Goal: Transaction & Acquisition: Purchase product/service

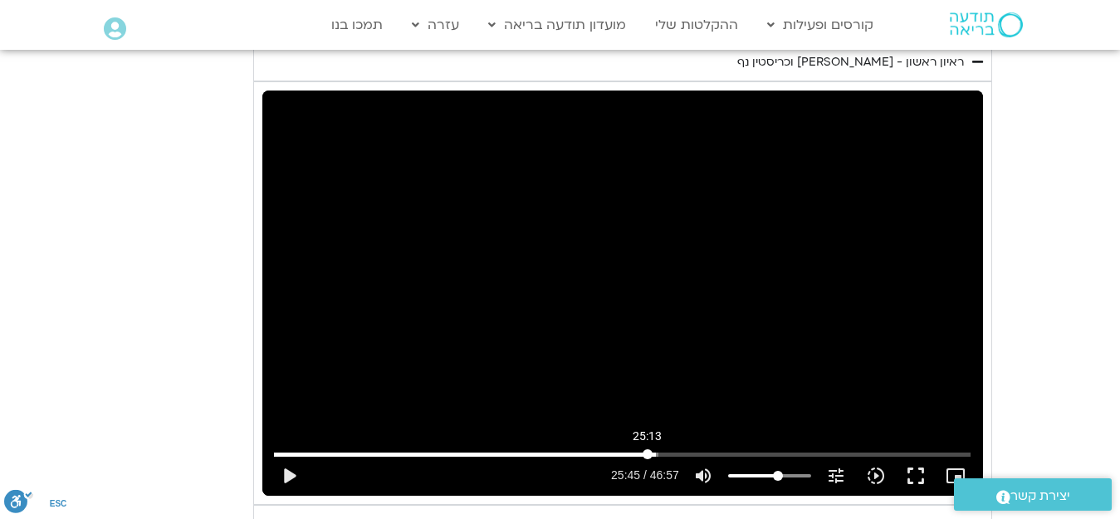
click at [647, 449] on input "Seek" at bounding box center [622, 454] width 696 height 10
click at [288, 456] on button "play_arrow" at bounding box center [289, 476] width 40 height 40
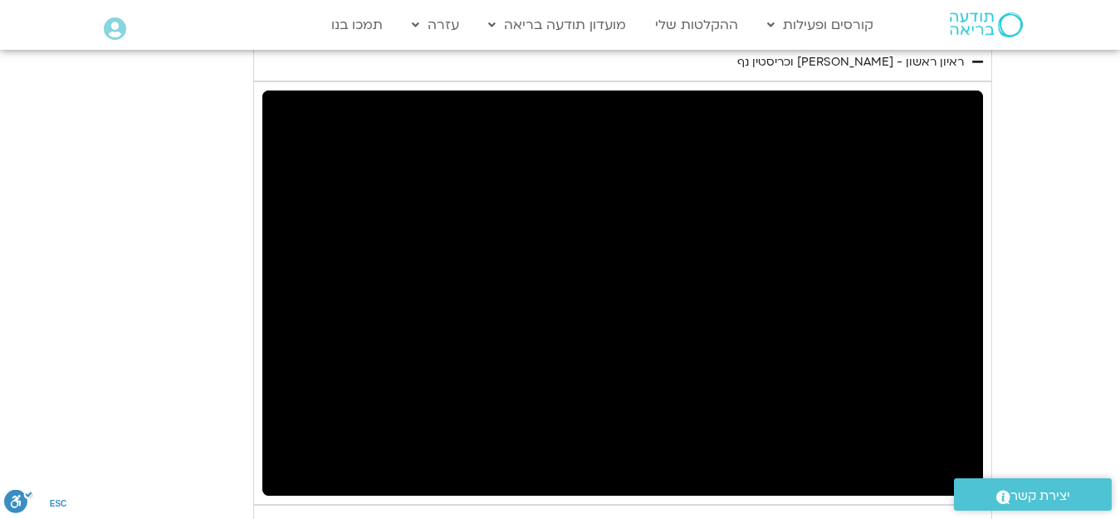
click at [178, 268] on div "יום ראשון - חמלה עצמית השבוע שלנו מתחיל מהבסיס, תרגול של חמלה עצמית – נוכחת וקש…" at bounding box center [560, 428] width 863 height 1336
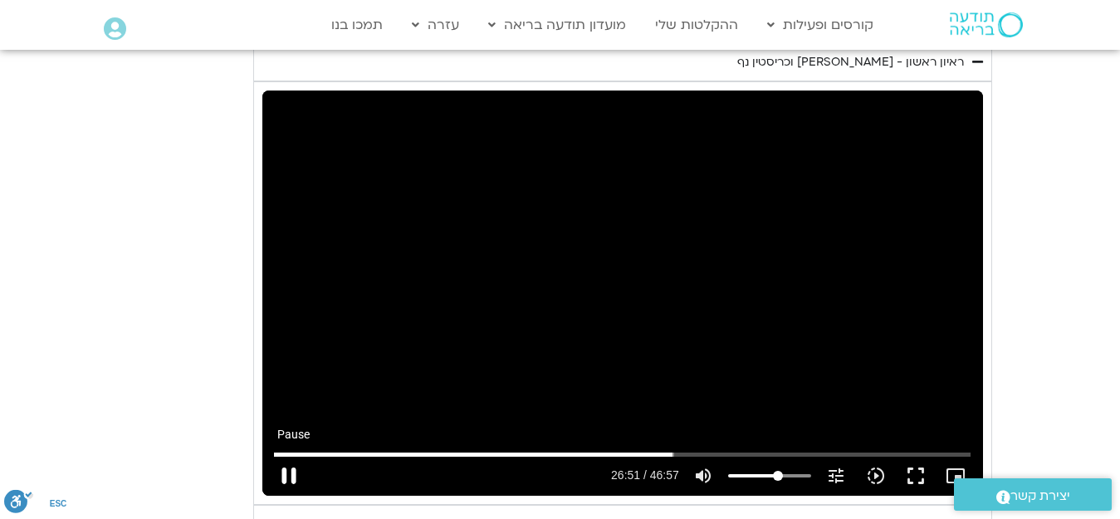
click at [290, 456] on button "pause" at bounding box center [289, 476] width 40 height 40
click at [666, 449] on input "Seek" at bounding box center [622, 454] width 696 height 10
click at [291, 456] on button "play_arrow" at bounding box center [289, 476] width 40 height 40
click at [667, 449] on input "Seek" at bounding box center [622, 454] width 696 height 10
click at [665, 449] on input "Seek" at bounding box center [622, 454] width 696 height 10
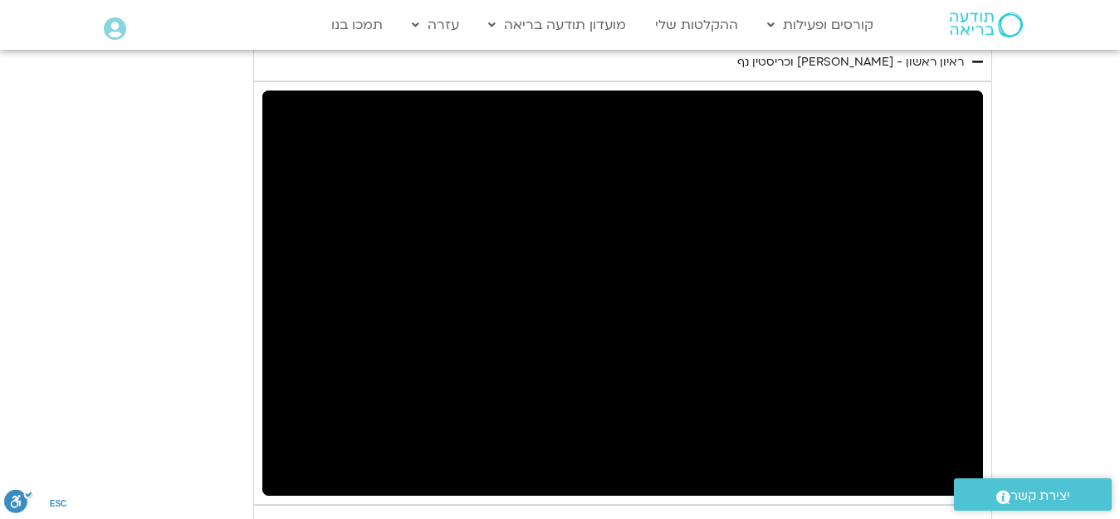
click at [287, 456] on button "pause" at bounding box center [289, 476] width 40 height 40
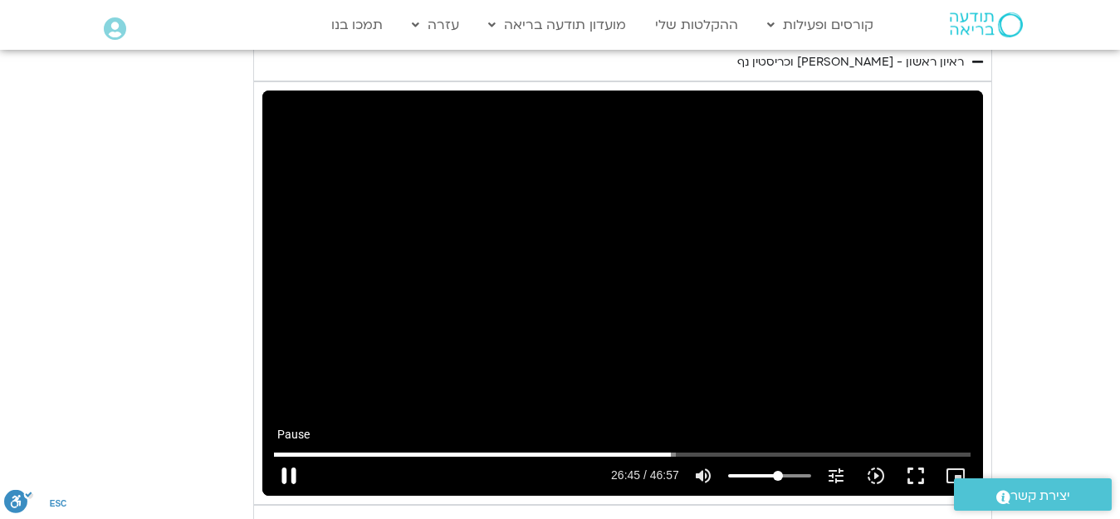
click at [281, 456] on button "pause" at bounding box center [289, 476] width 40 height 40
click at [289, 456] on button "play_arrow" at bounding box center [289, 476] width 40 height 40
click at [294, 456] on button "pause" at bounding box center [289, 476] width 40 height 40
click at [291, 456] on button "play_arrow" at bounding box center [289, 476] width 40 height 40
click at [876, 466] on icon "slow_motion_video" at bounding box center [876, 476] width 20 height 20
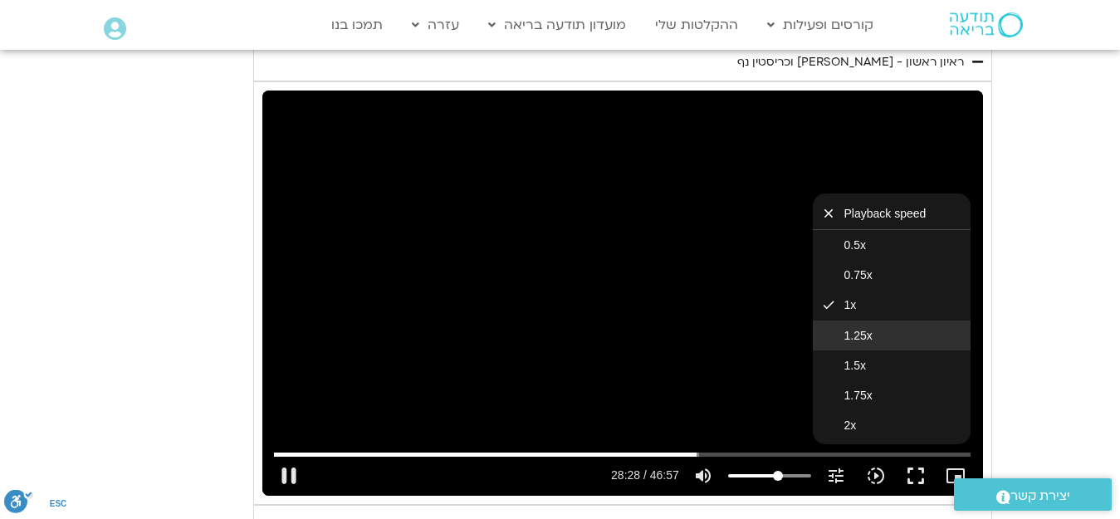
click at [862, 329] on span "1.25x" at bounding box center [858, 335] width 28 height 13
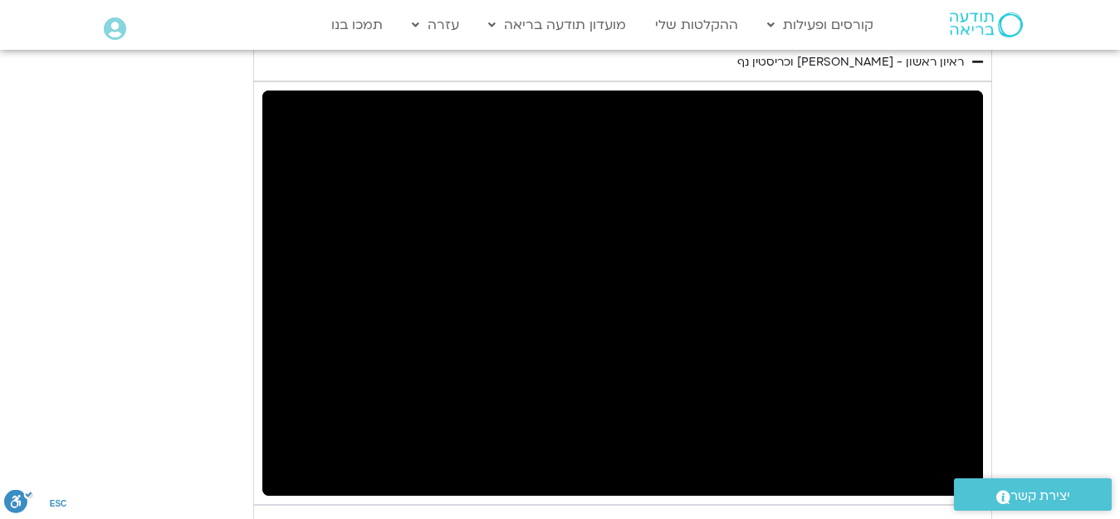
click at [198, 362] on div "יום ראשון - חמלה עצמית השבוע שלנו מתחיל מהבסיס, תרגול של חמלה עצמית – נוכחת וקש…" at bounding box center [560, 428] width 863 height 1336
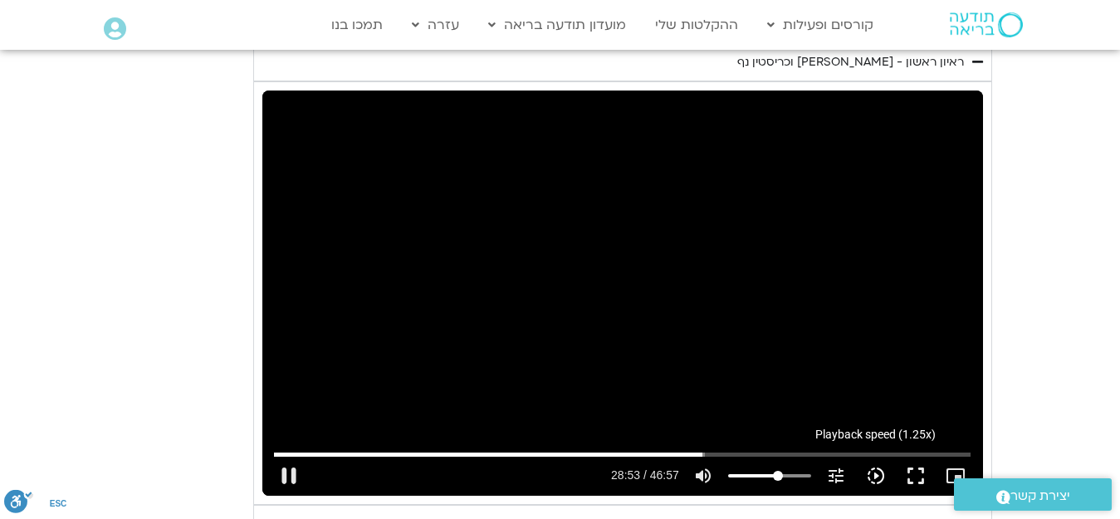
click at [873, 466] on icon "slow_motion_video" at bounding box center [876, 476] width 20 height 20
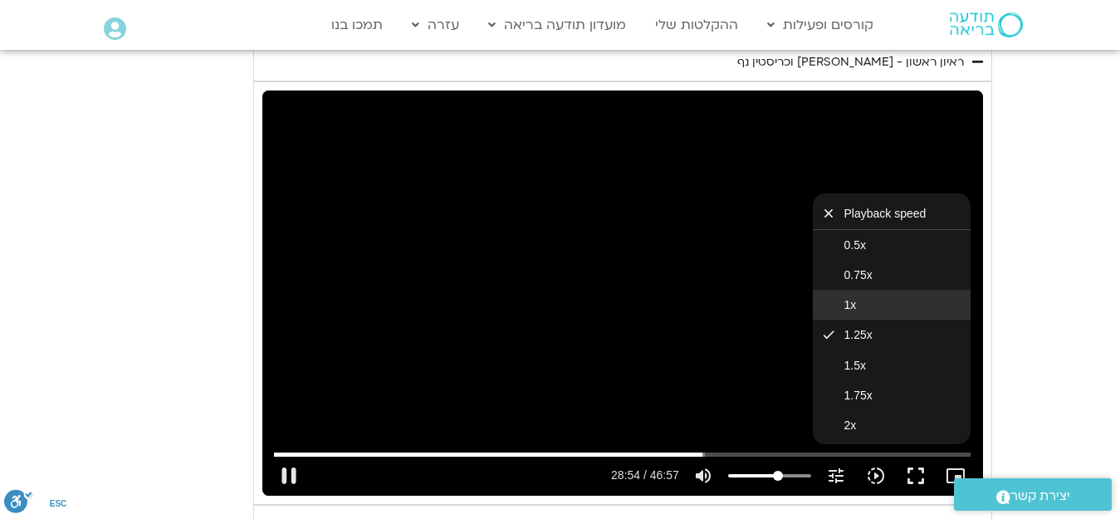
click at [861, 290] on button "1x" at bounding box center [892, 305] width 158 height 30
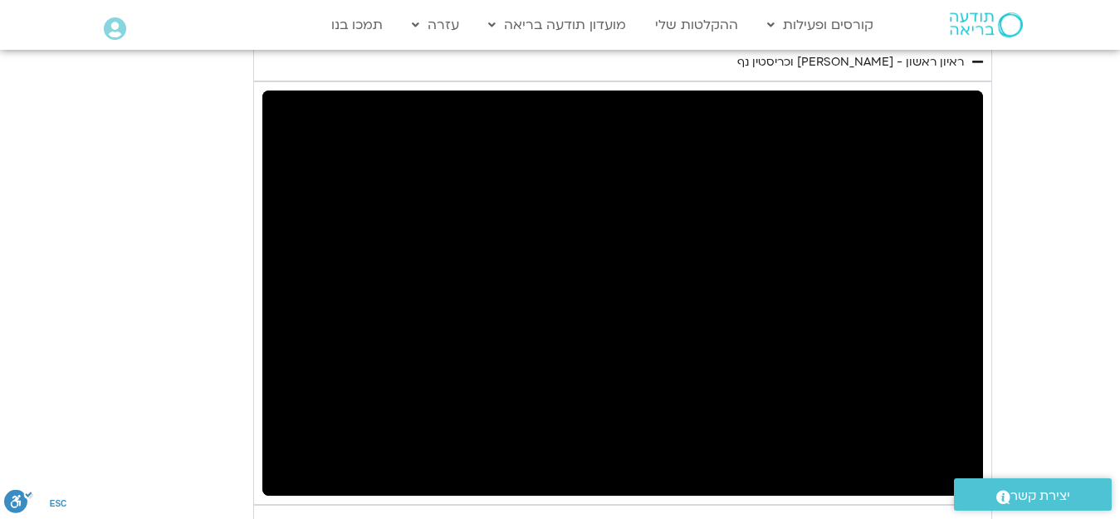
click at [139, 401] on div "יום ראשון - חמלה עצמית השבוע שלנו מתחיל מהבסיס, תרגול של חמלה עצמית – נוכחת וקש…" at bounding box center [560, 428] width 863 height 1336
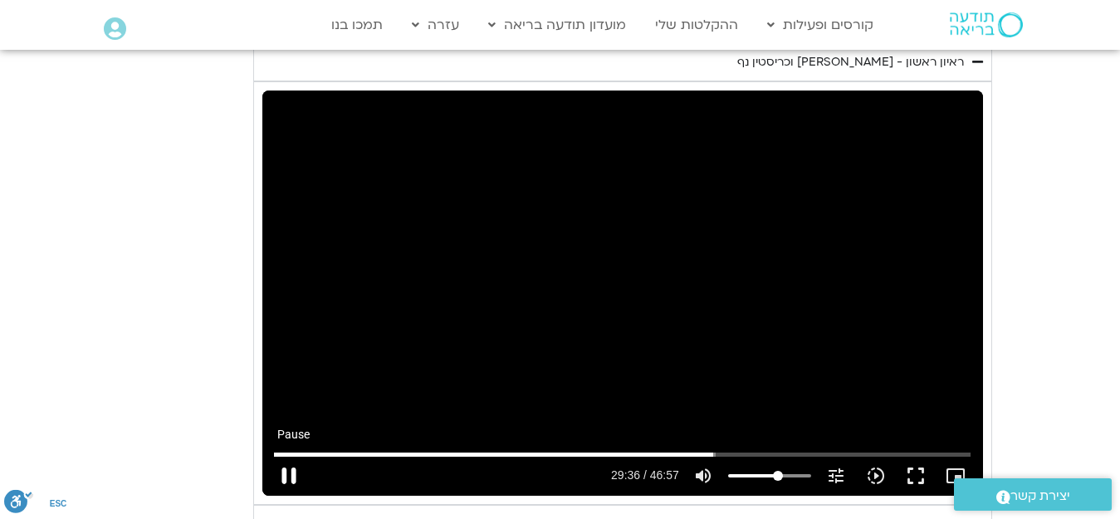
click at [291, 456] on button "pause" at bounding box center [289, 476] width 40 height 40
click at [281, 456] on button "play_arrow" at bounding box center [289, 476] width 40 height 40
click at [290, 456] on button "pause" at bounding box center [289, 476] width 40 height 40
click at [286, 456] on button "play_arrow" at bounding box center [289, 476] width 40 height 40
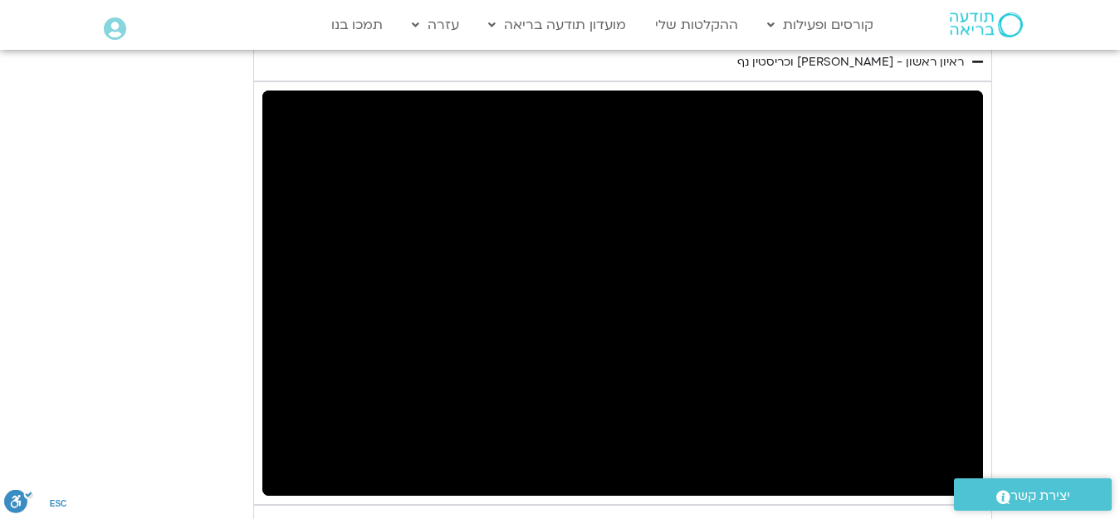
click at [286, 456] on button "pause" at bounding box center [289, 476] width 40 height 40
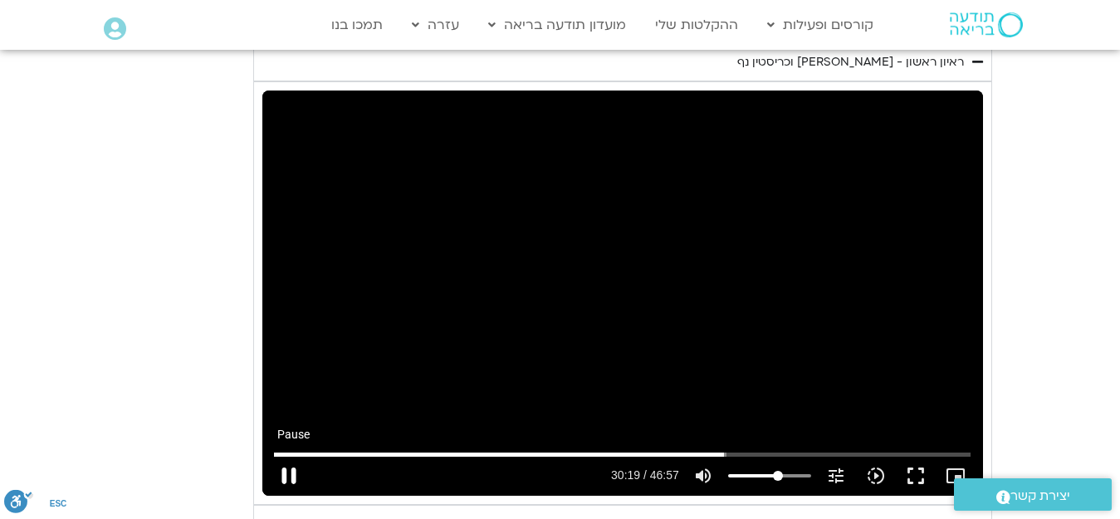
click at [287, 456] on button "pause" at bounding box center [289, 476] width 40 height 40
click at [290, 456] on button "play_arrow" at bounding box center [289, 476] width 40 height 40
click at [293, 456] on button "pause" at bounding box center [289, 476] width 40 height 40
click at [289, 456] on button "play_arrow" at bounding box center [289, 476] width 40 height 40
click at [293, 456] on button "pause" at bounding box center [289, 476] width 40 height 40
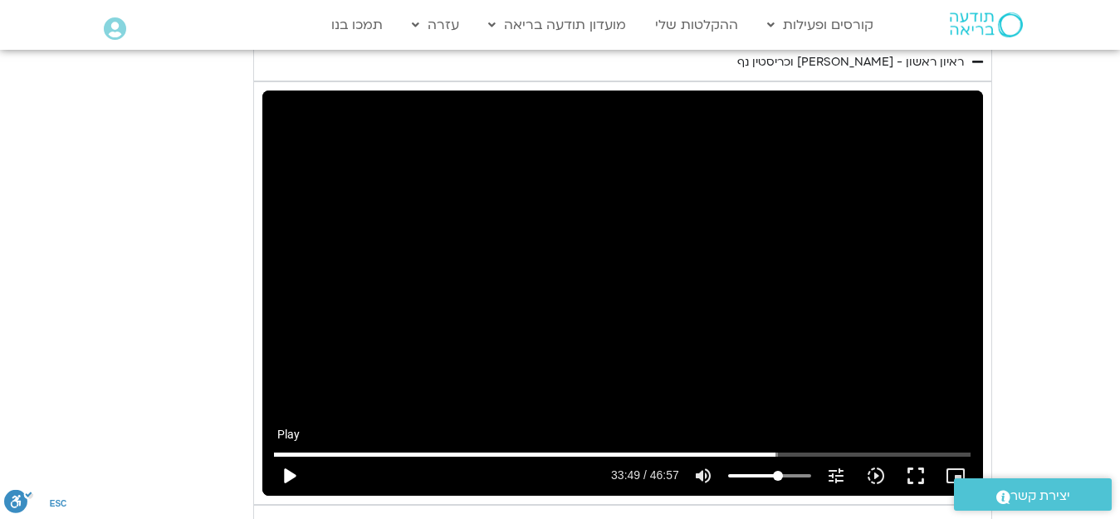
click at [286, 456] on button "play_arrow" at bounding box center [289, 476] width 40 height 40
click at [290, 456] on button "pause" at bounding box center [289, 476] width 40 height 40
click at [290, 456] on button "play_arrow" at bounding box center [289, 476] width 40 height 40
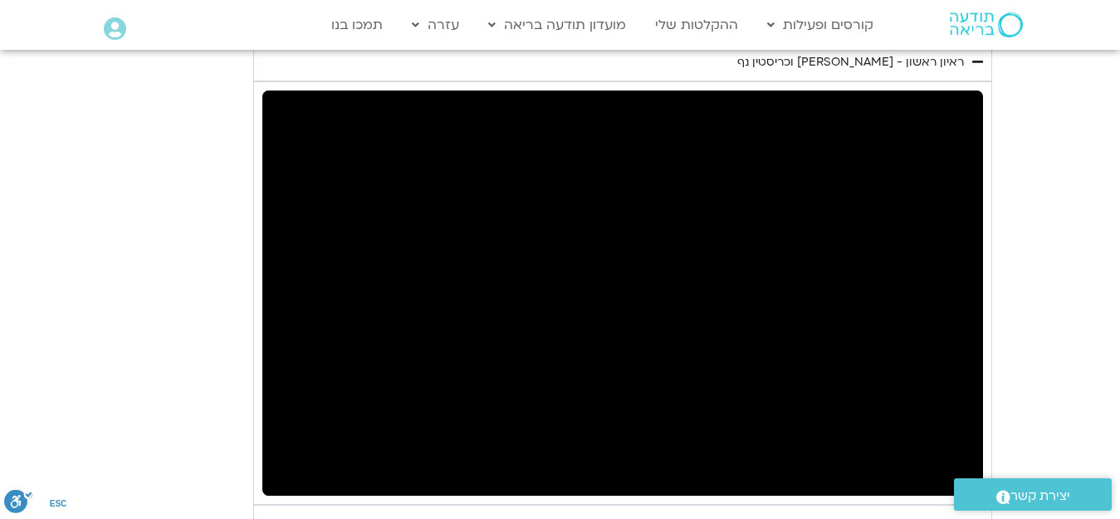
click at [79, 257] on section "יום ראשון - חמלה עצמית השבוע שלנו מתחיל מהבסיס, תרגול של חמלה עצמית – נוכחת וקש…" at bounding box center [560, 428] width 1120 height 1336
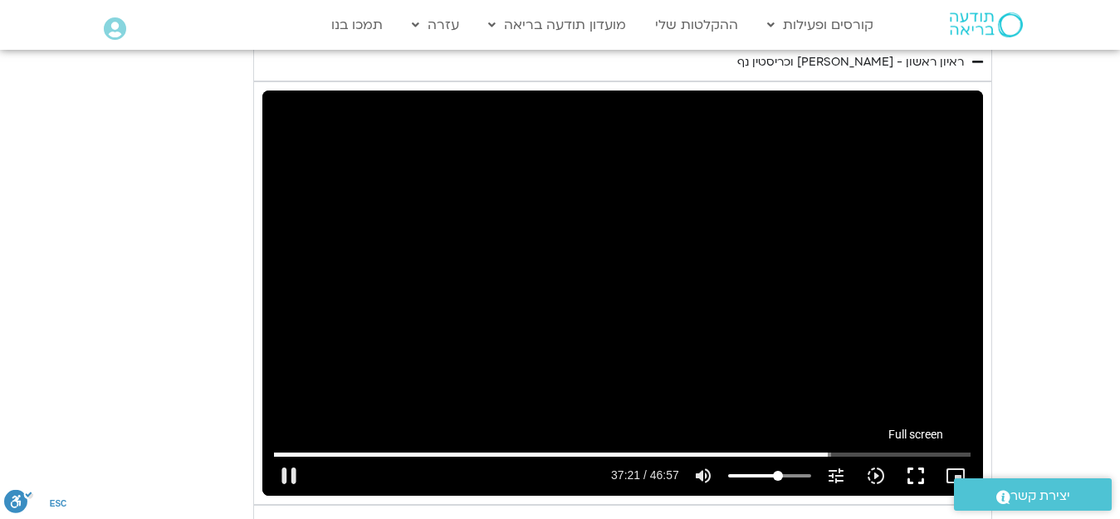
click at [919, 456] on button "fullscreen" at bounding box center [916, 476] width 40 height 40
click at [876, 466] on icon "slow_motion_video" at bounding box center [876, 476] width 20 height 20
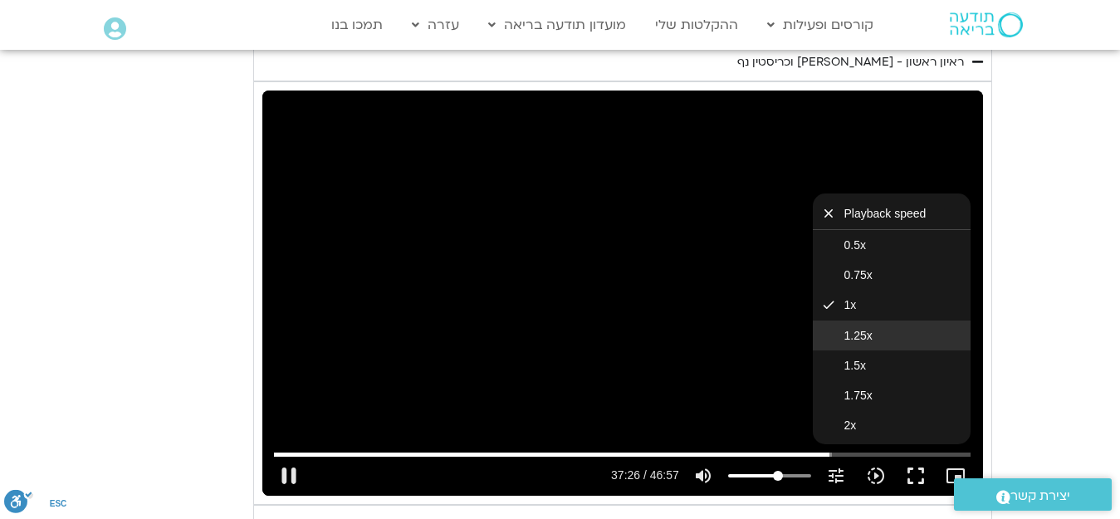
click at [860, 329] on span "1.25x" at bounding box center [858, 335] width 28 height 13
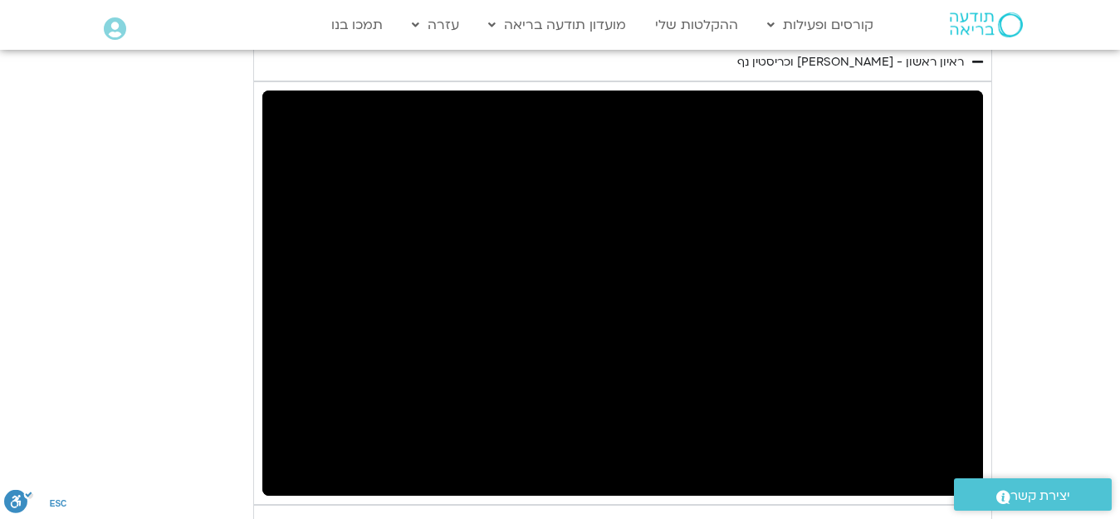
click at [142, 311] on div "יום ראשון - חמלה עצמית השבוע שלנו מתחיל מהבסיס, תרגול של חמלה עצמית – נוכחת וקש…" at bounding box center [560, 428] width 863 height 1336
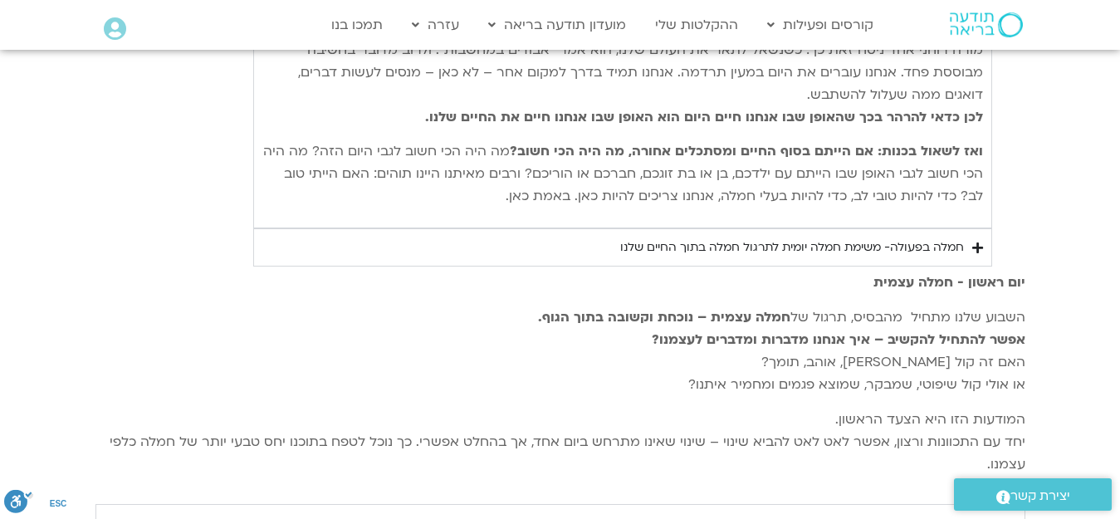
scroll to position [2512, 0]
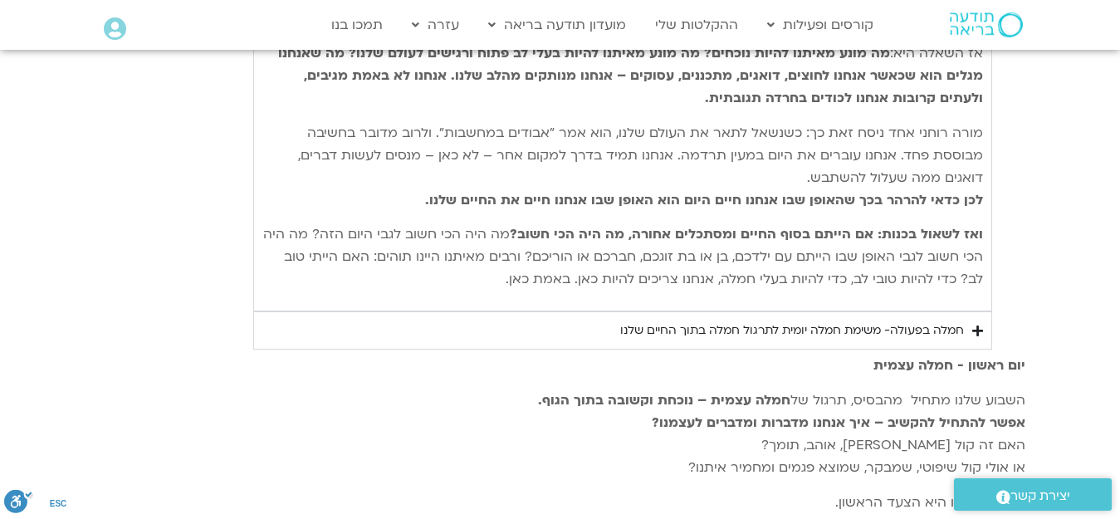
click at [940, 320] on div "חמלה בפעולה- משימת חמלה יומית לתרגול חמלה בתוך החיים שלנו" at bounding box center [792, 330] width 344 height 20
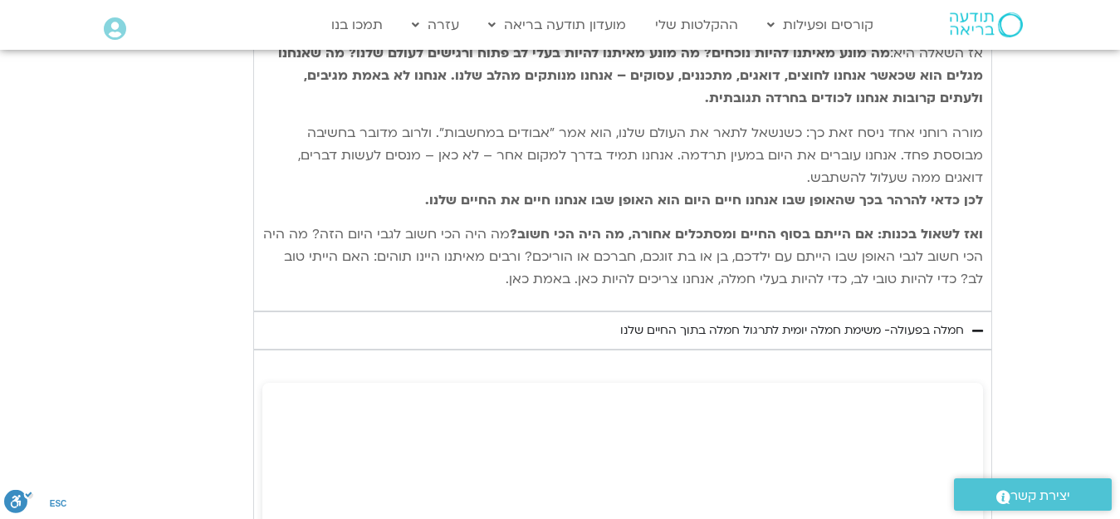
click at [948, 320] on div "חמלה בפעולה- משימת חמלה יומית לתרגול חמלה בתוך החיים שלנו" at bounding box center [792, 330] width 344 height 20
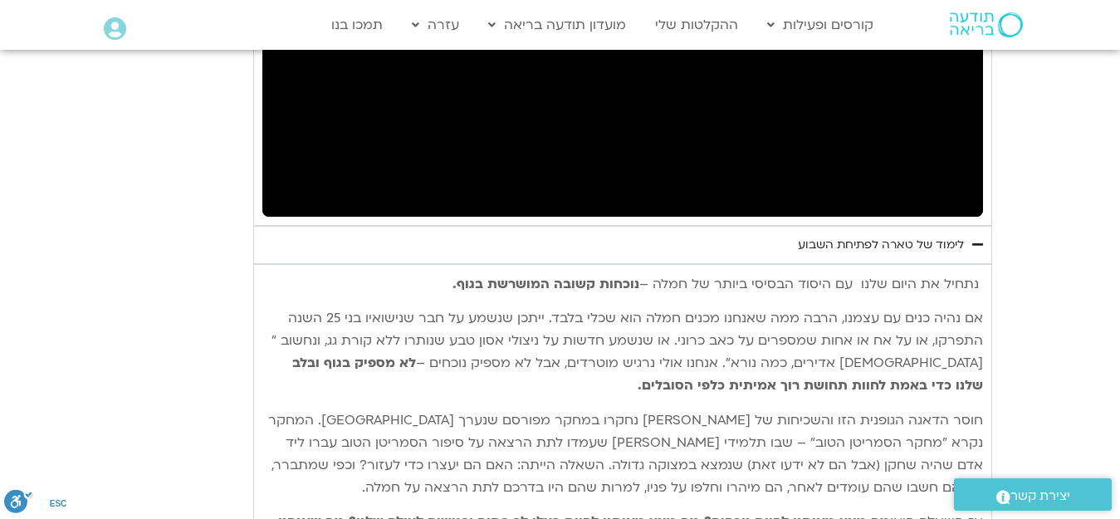
scroll to position [2014, 0]
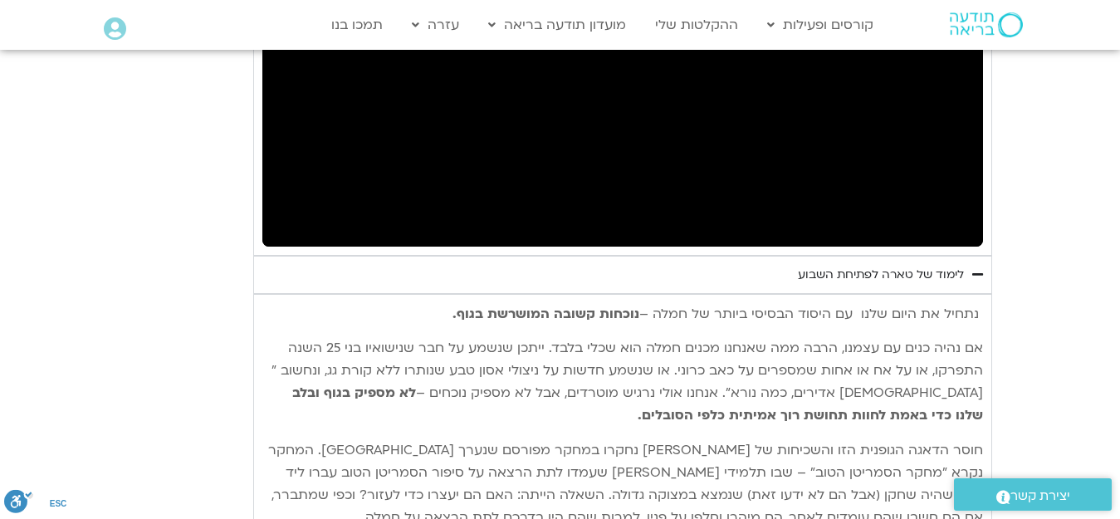
click at [945, 265] on div "לימוד של טארה לפתיחת השבוע" at bounding box center [881, 275] width 166 height 20
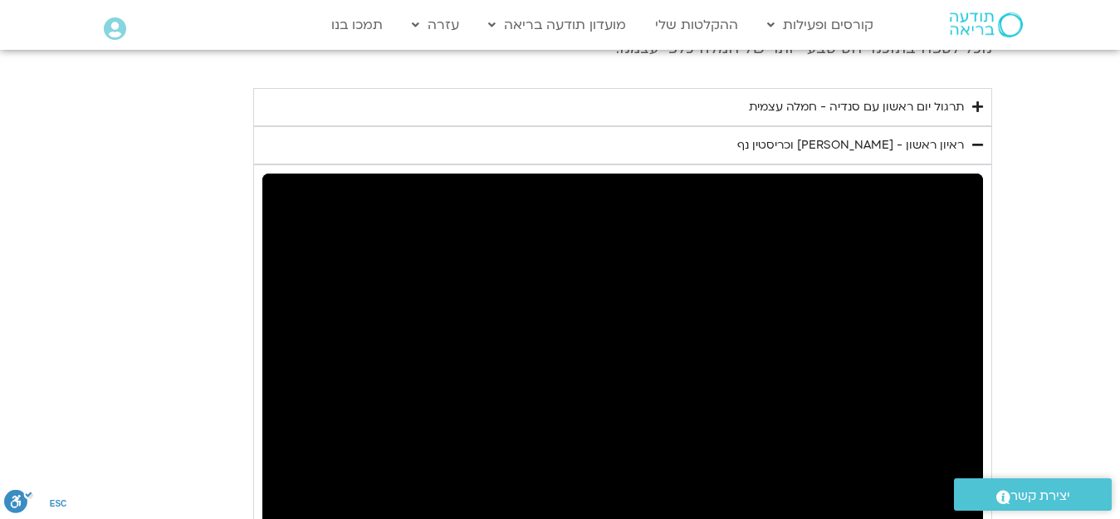
scroll to position [1765, 0]
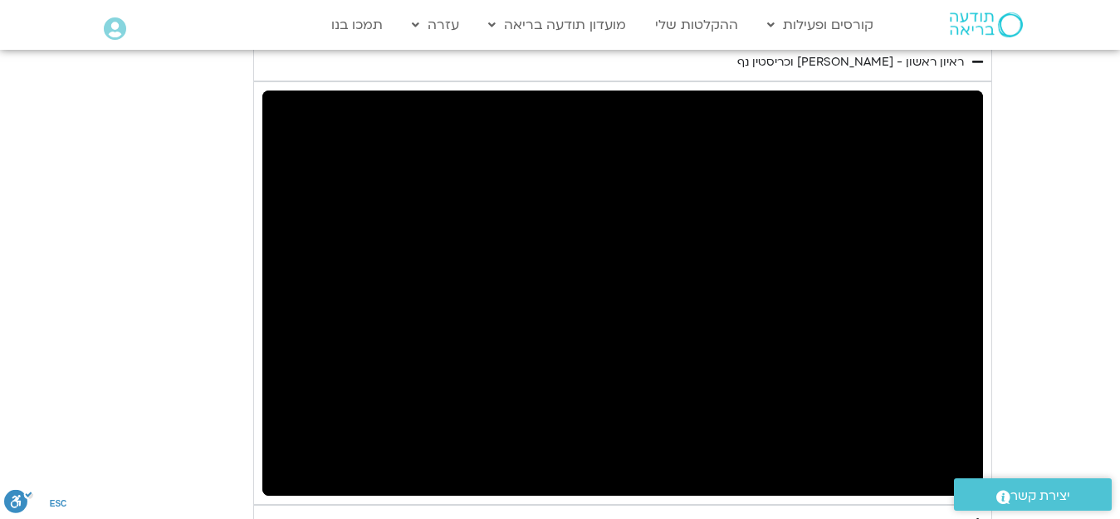
click at [1076, 365] on section "יום ראשון - חמלה עצמית השבוע שלנו מתחיל מהבסיס, תרגול של חמלה עצמית – נוכחת וקש…" at bounding box center [560, 170] width 1120 height 821
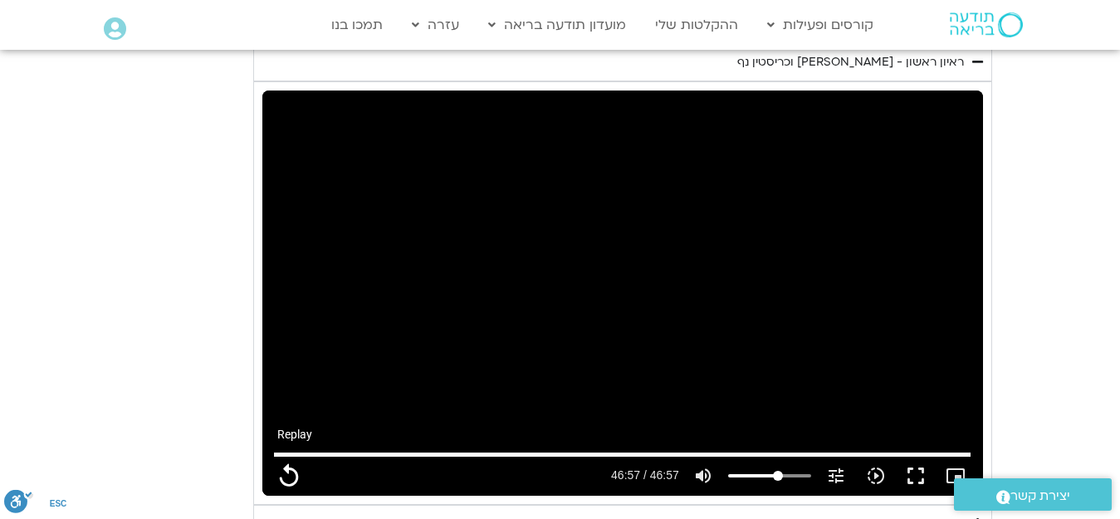
click at [286, 456] on button "replay" at bounding box center [289, 476] width 40 height 40
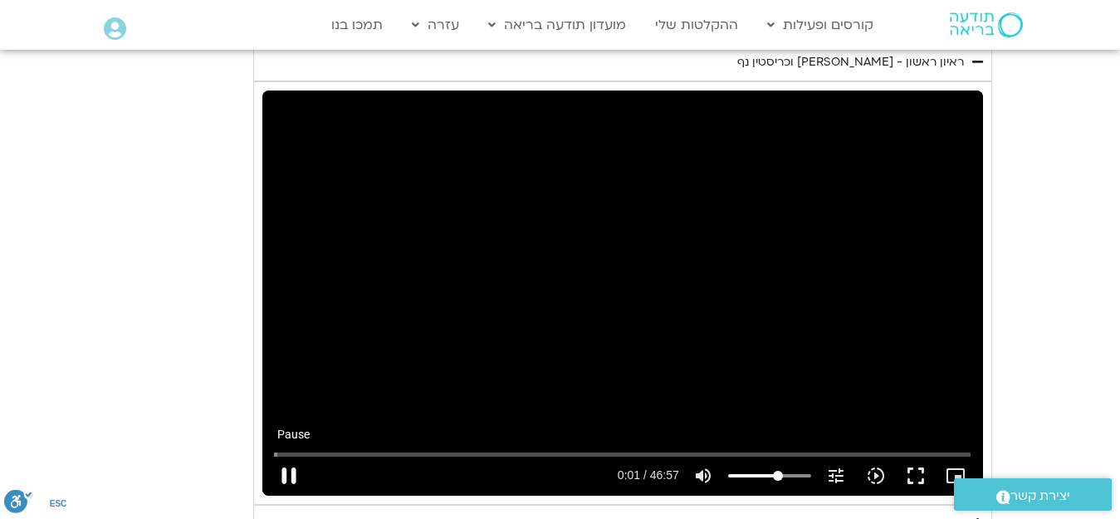
click at [290, 456] on button "pause" at bounding box center [289, 476] width 40 height 40
type input "1.779868"
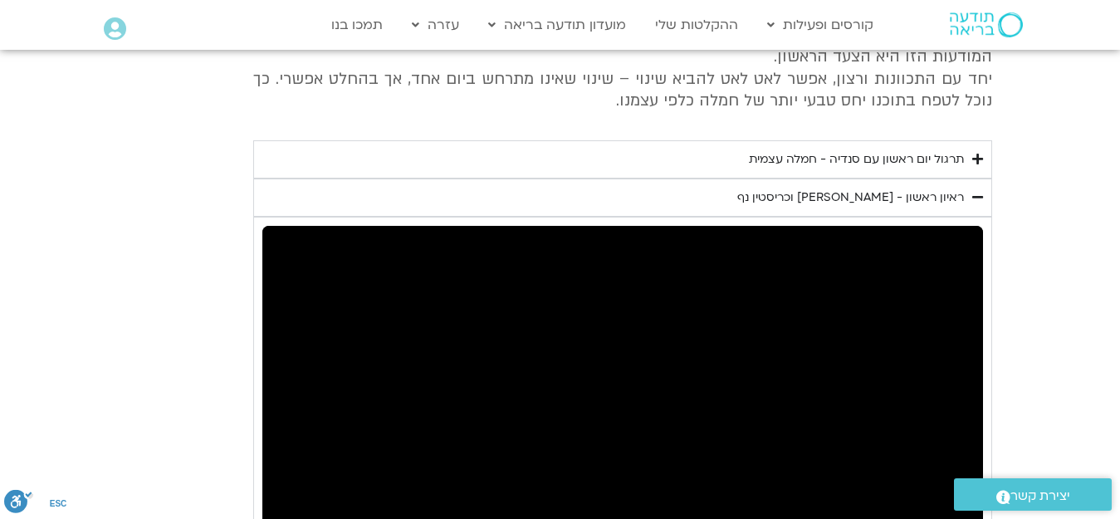
scroll to position [1516, 0]
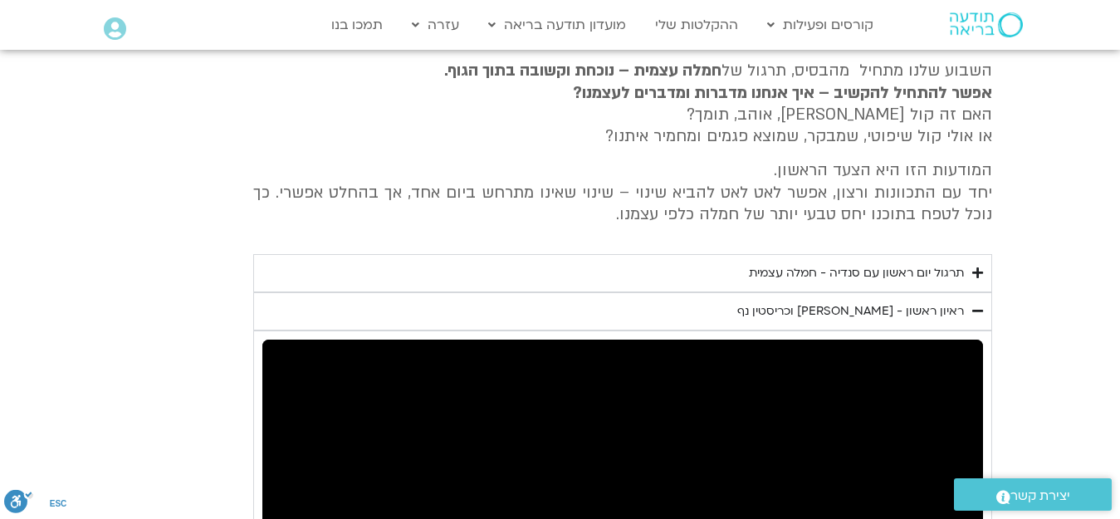
click at [924, 301] on div "ראיון ראשון - טארה בראך וכריסטין נף" at bounding box center [850, 311] width 227 height 20
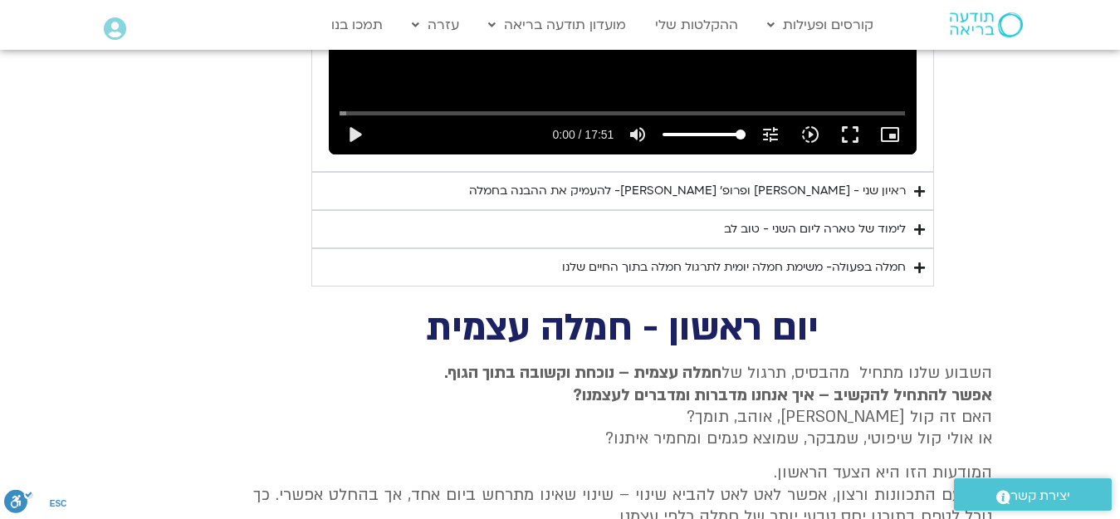
scroll to position [1184, 0]
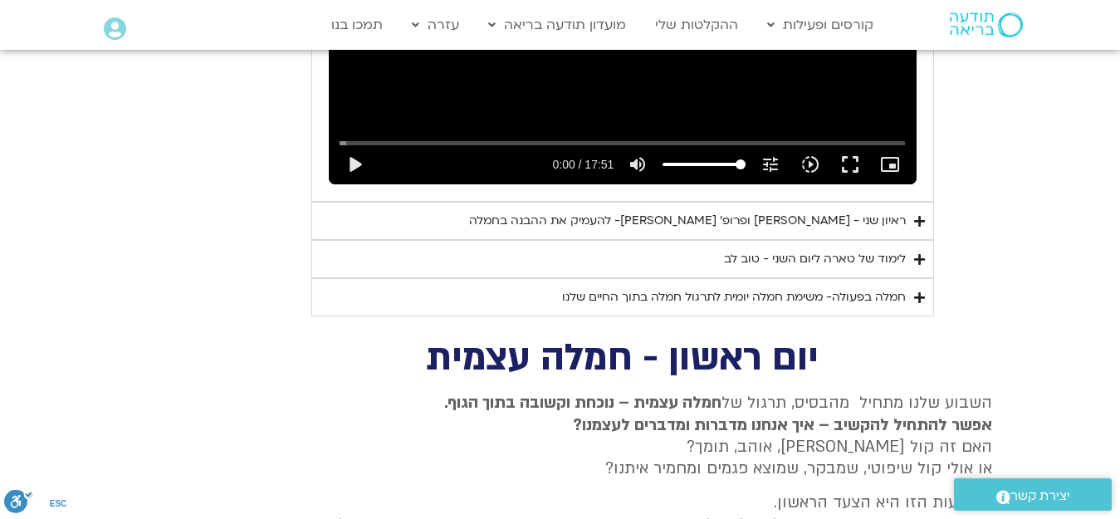
click at [891, 287] on div "חמלה בפעולה- משימת חמלה יומית לתרגול חמלה בתוך החיים שלנו" at bounding box center [734, 297] width 344 height 20
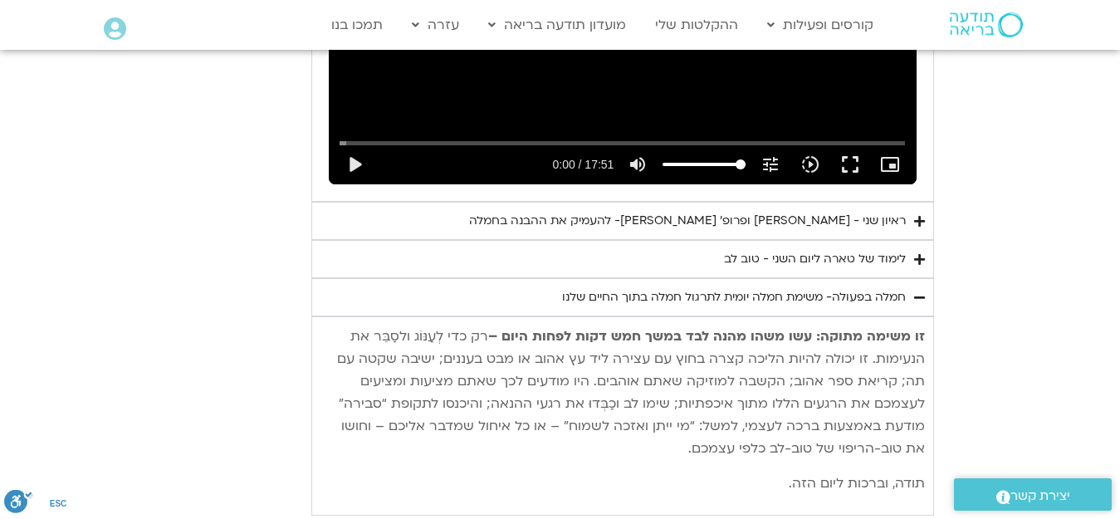
click at [891, 287] on div "חמלה בפעולה- משימת חמלה יומית לתרגול חמלה בתוך החיים שלנו" at bounding box center [734, 297] width 344 height 20
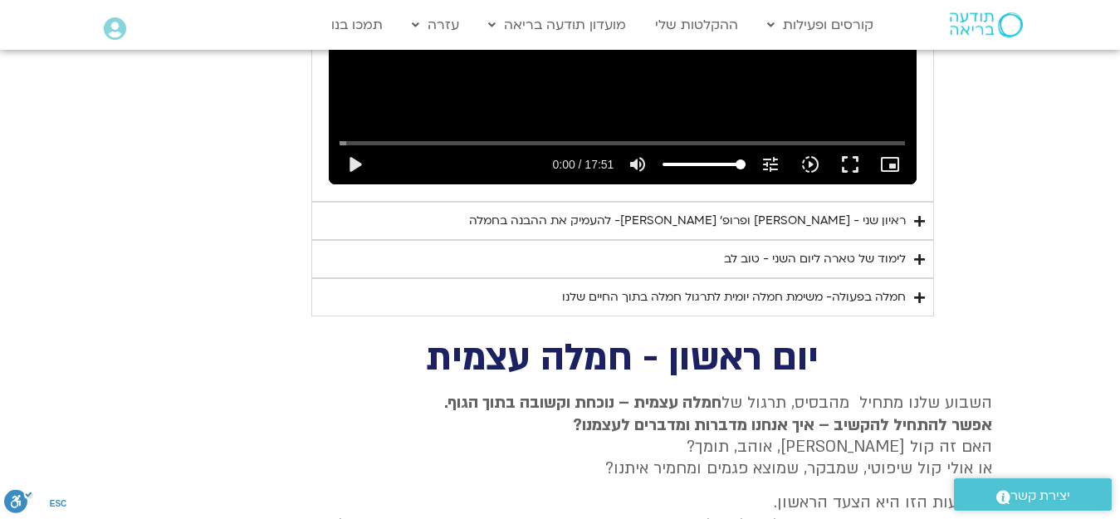
click at [881, 211] on div "ראיון שני - טארה בראך ופרופ׳ דן סיגל- להעמיק את ההבנה בחמלה" at bounding box center [687, 221] width 437 height 20
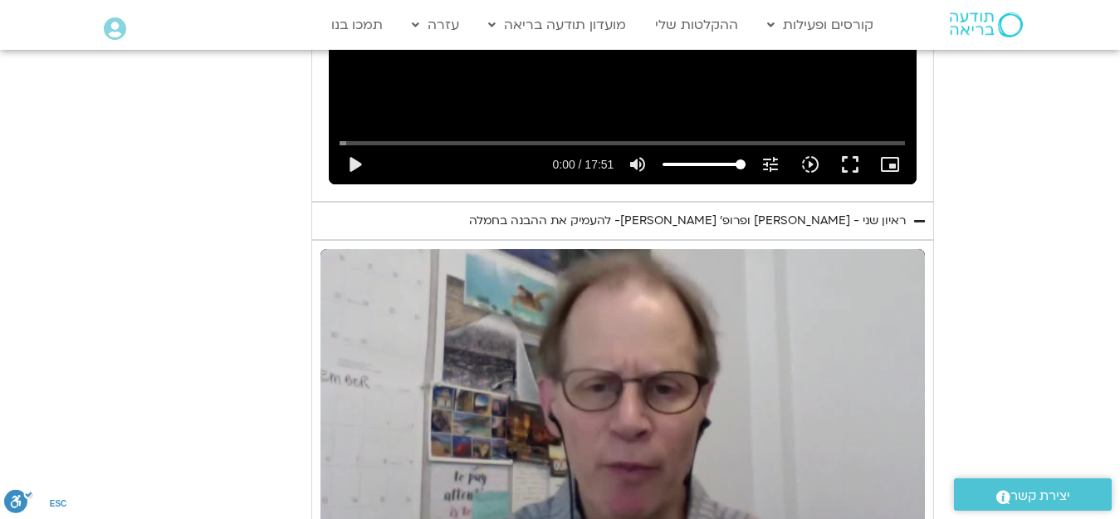
click at [876, 211] on div "ראיון שני - טארה בראך ופרופ׳ דן סיגל- להעמיק את ההבנה בחמלה" at bounding box center [687, 221] width 437 height 20
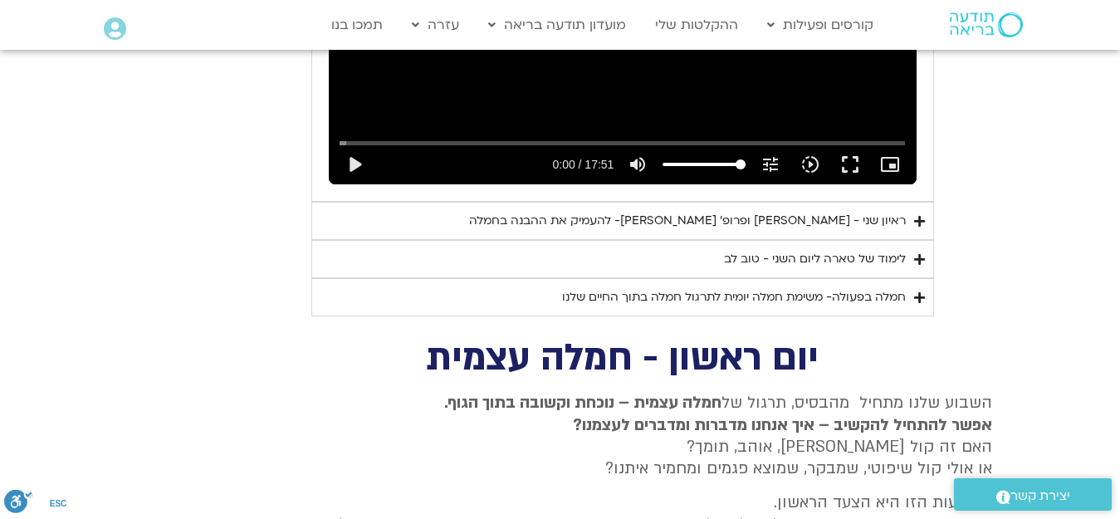
click at [868, 249] on div "לימוד של טארה ליום השני - טוב לב" at bounding box center [815, 259] width 182 height 20
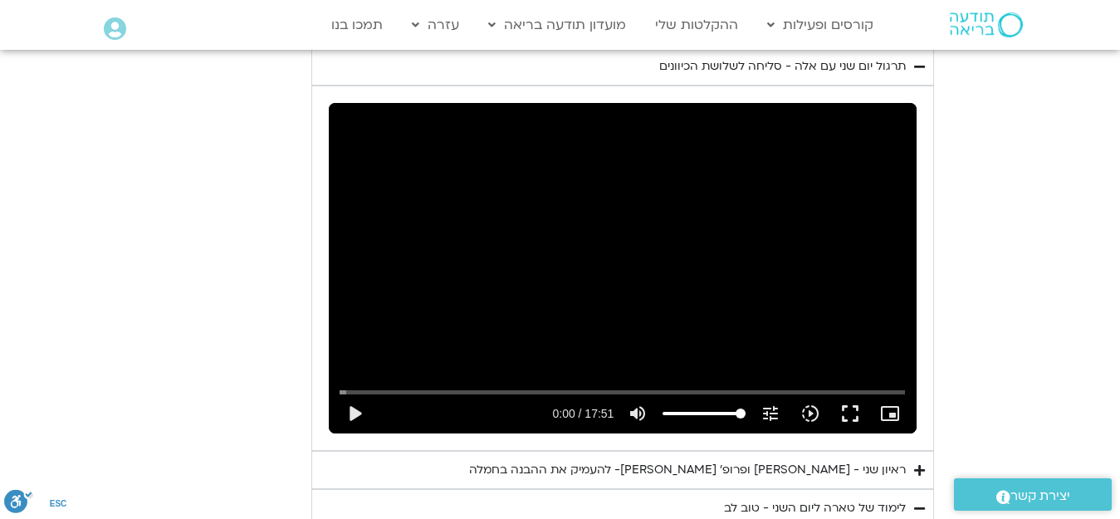
scroll to position [852, 0]
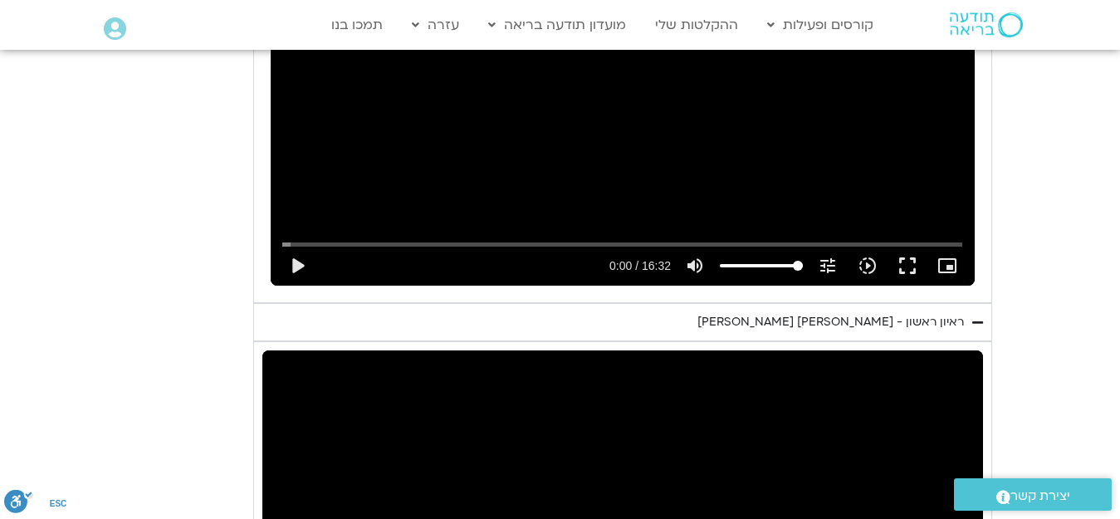
scroll to position [1079, 0]
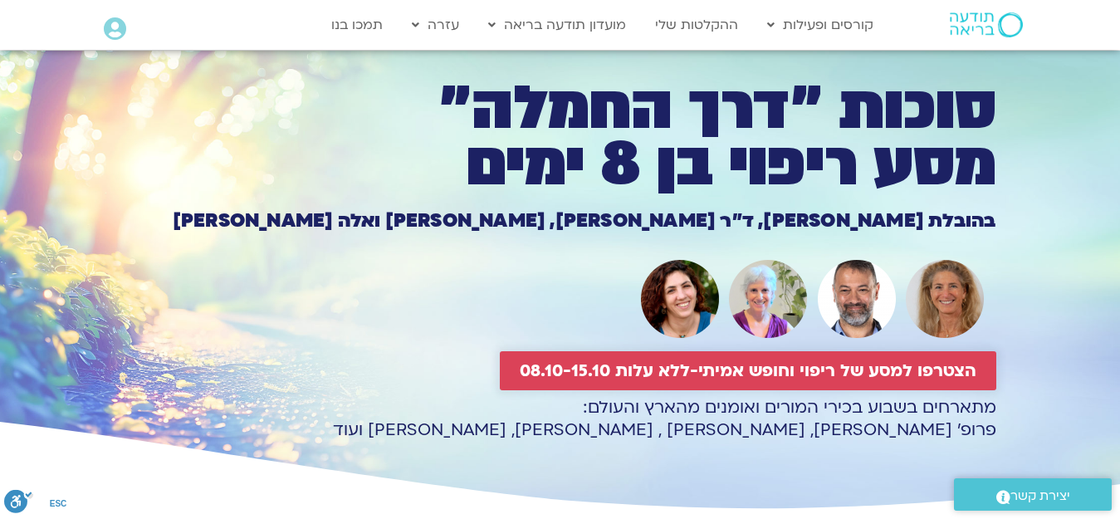
click at [738, 370] on span "הצטרפו למסע של ריפוי וחופש אמיתי-ללא עלות 08.10-15.10" at bounding box center [748, 370] width 456 height 19
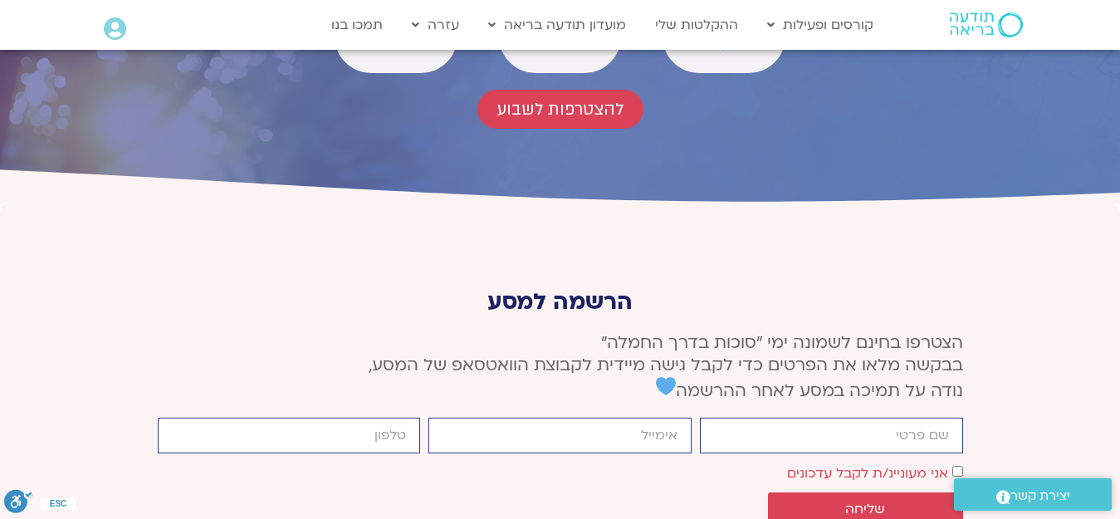
scroll to position [5782, 0]
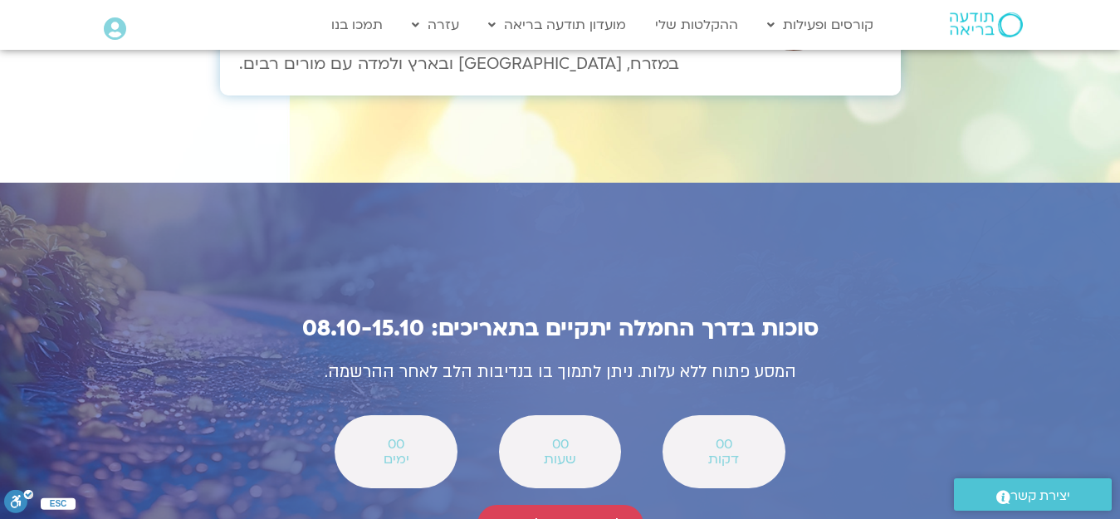
click at [117, 27] on icon at bounding box center [115, 28] width 22 height 23
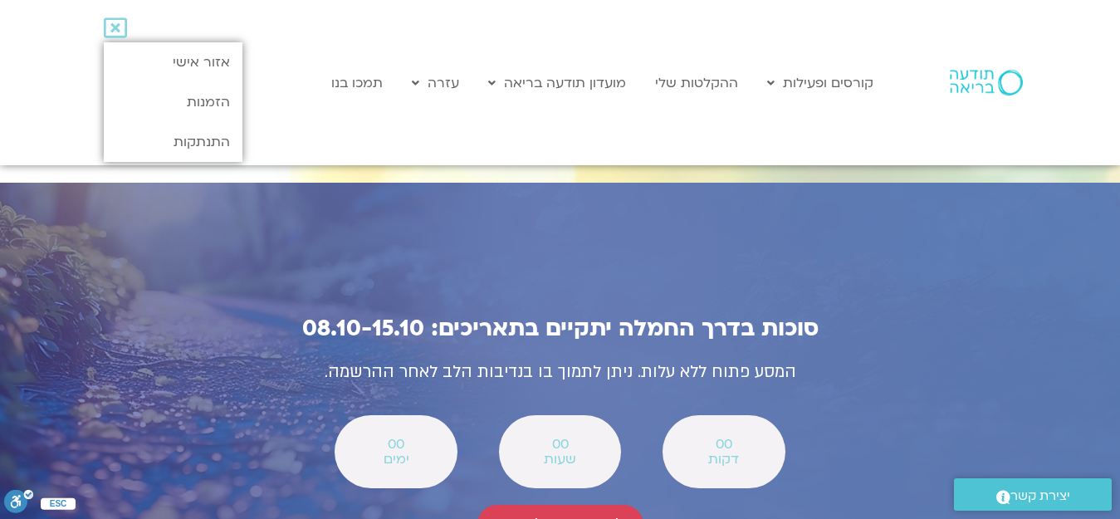
scroll to position [5367, 0]
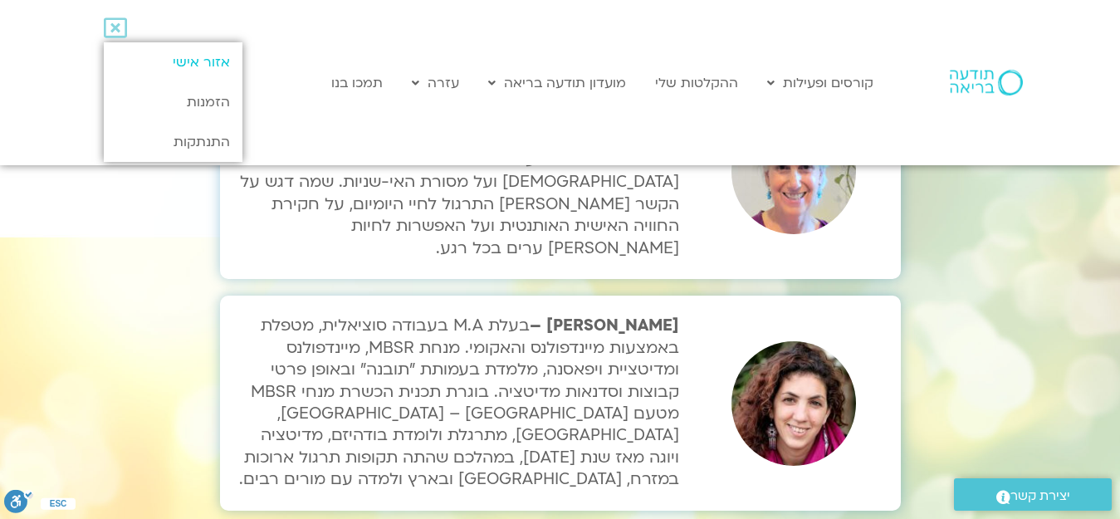
click at [188, 57] on link "אזור אישי" at bounding box center [173, 62] width 139 height 40
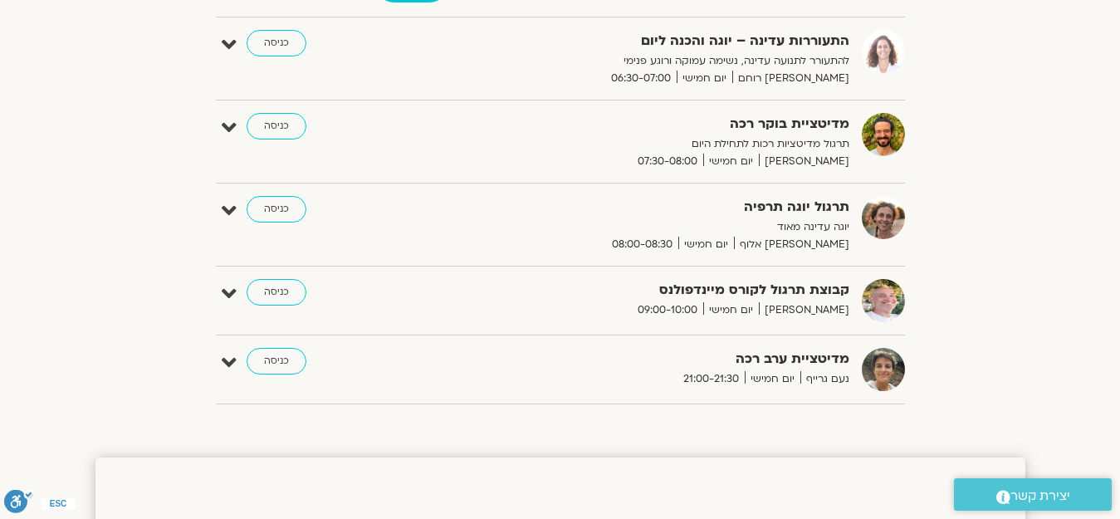
scroll to position [166, 0]
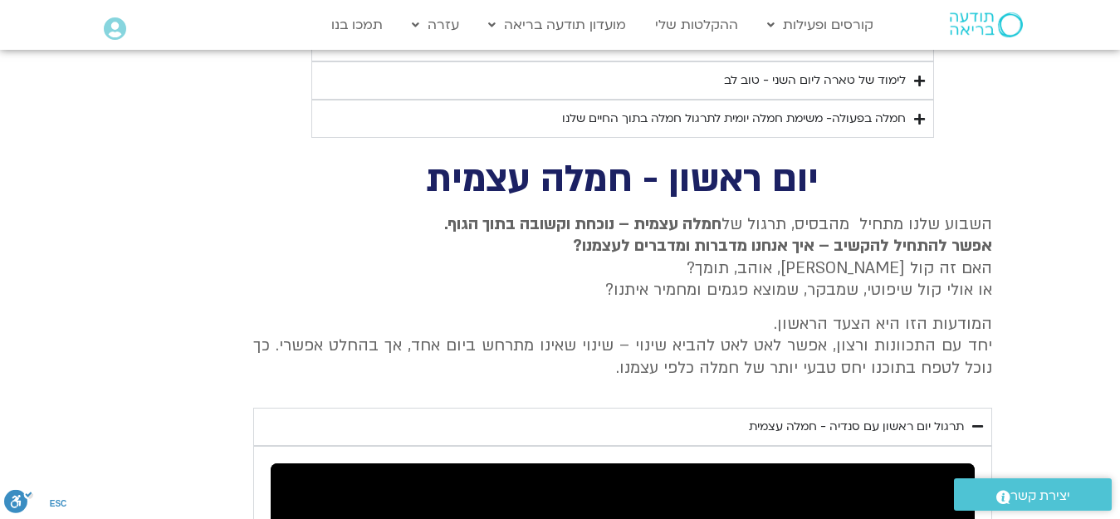
scroll to position [2822, 0]
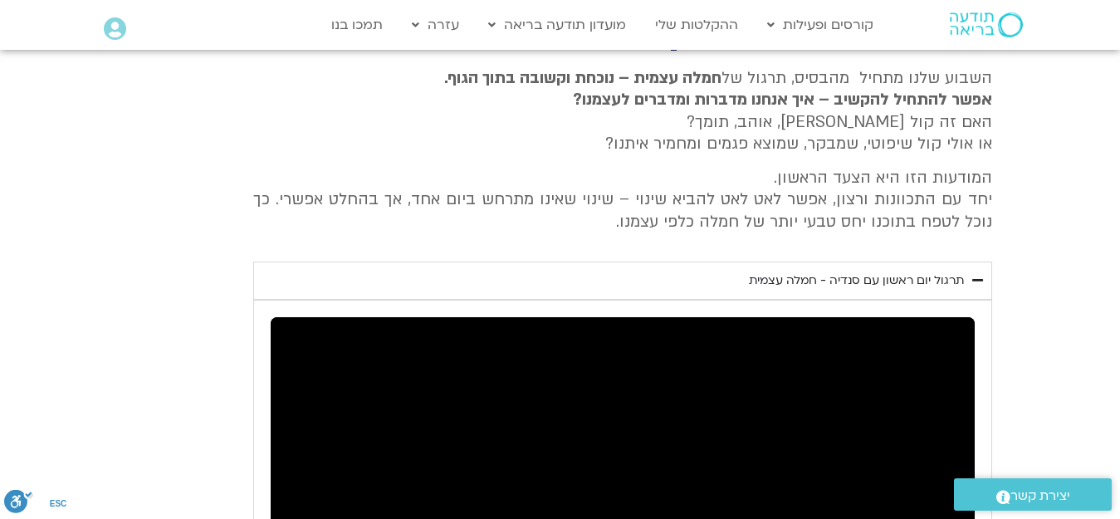
click at [875, 271] on div "תרגול יום ראשון עם סנדיה - חמלה עצמית" at bounding box center [856, 281] width 215 height 20
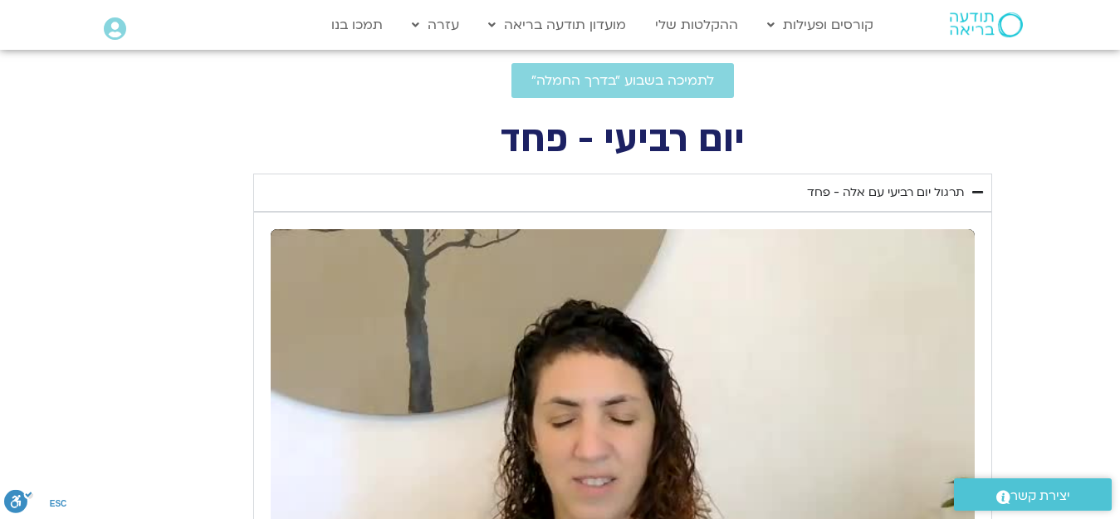
scroll to position [664, 0]
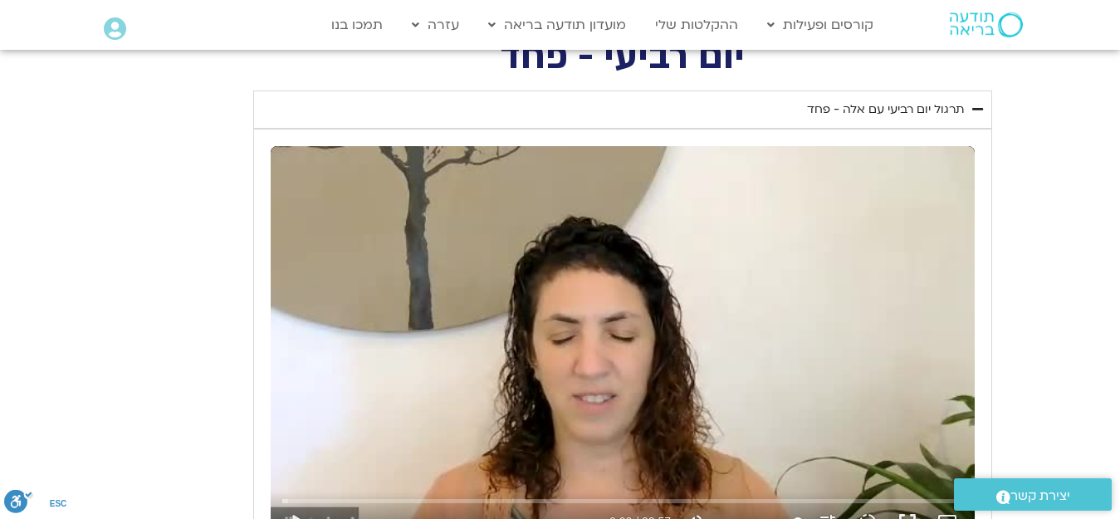
click at [902, 106] on div "תרגול יום רביעי עם אלה - פחד" at bounding box center [885, 110] width 157 height 20
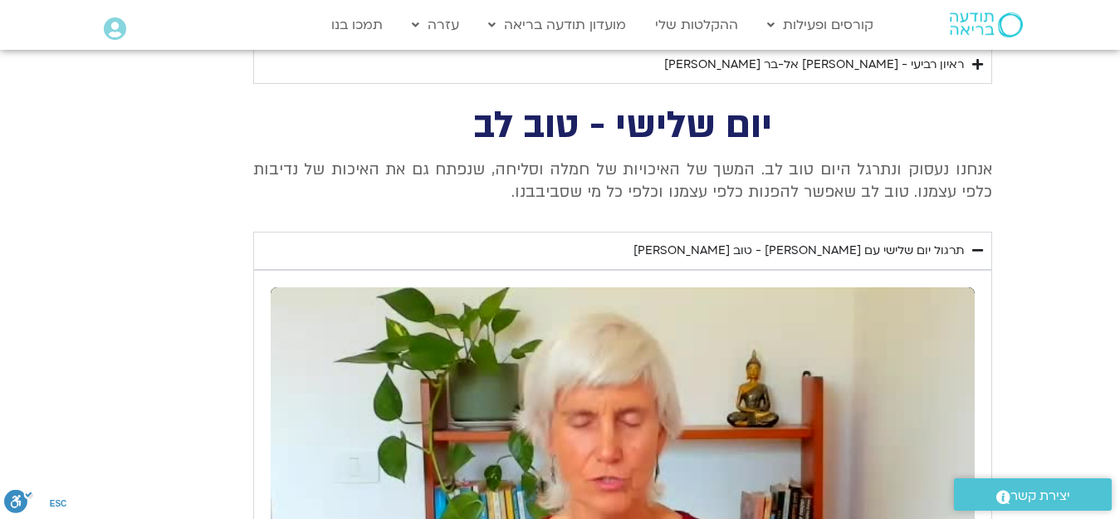
scroll to position [830, 0]
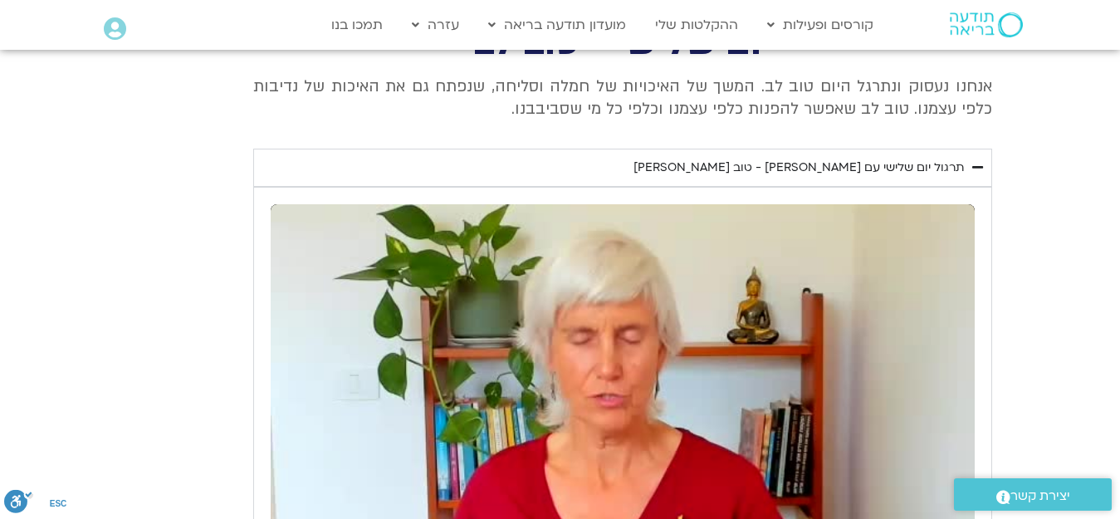
click at [896, 159] on div "תרגול יום שלישי עם סנדיה - טוב לב" at bounding box center [798, 168] width 330 height 20
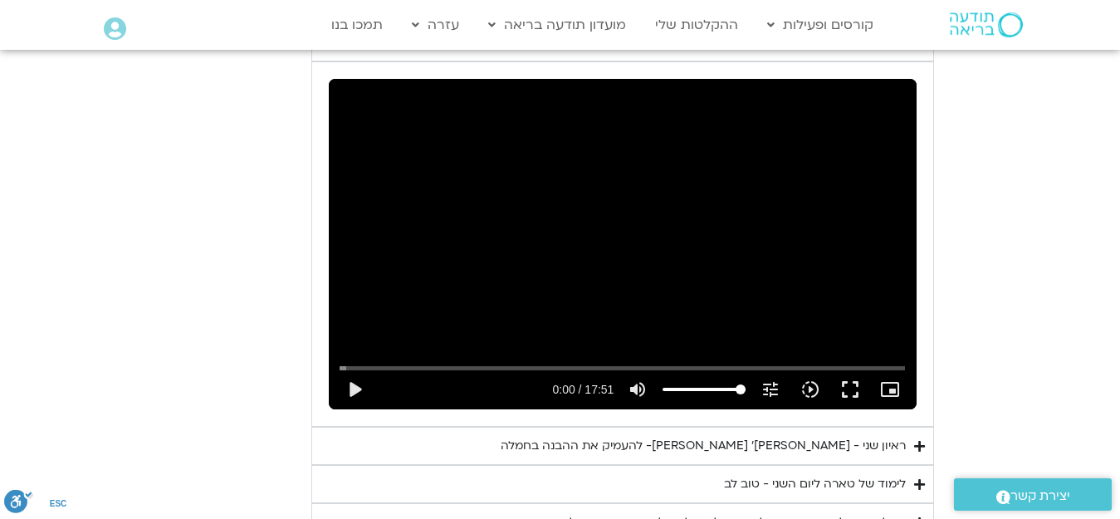
scroll to position [1328, 0]
